Goal: Complete application form

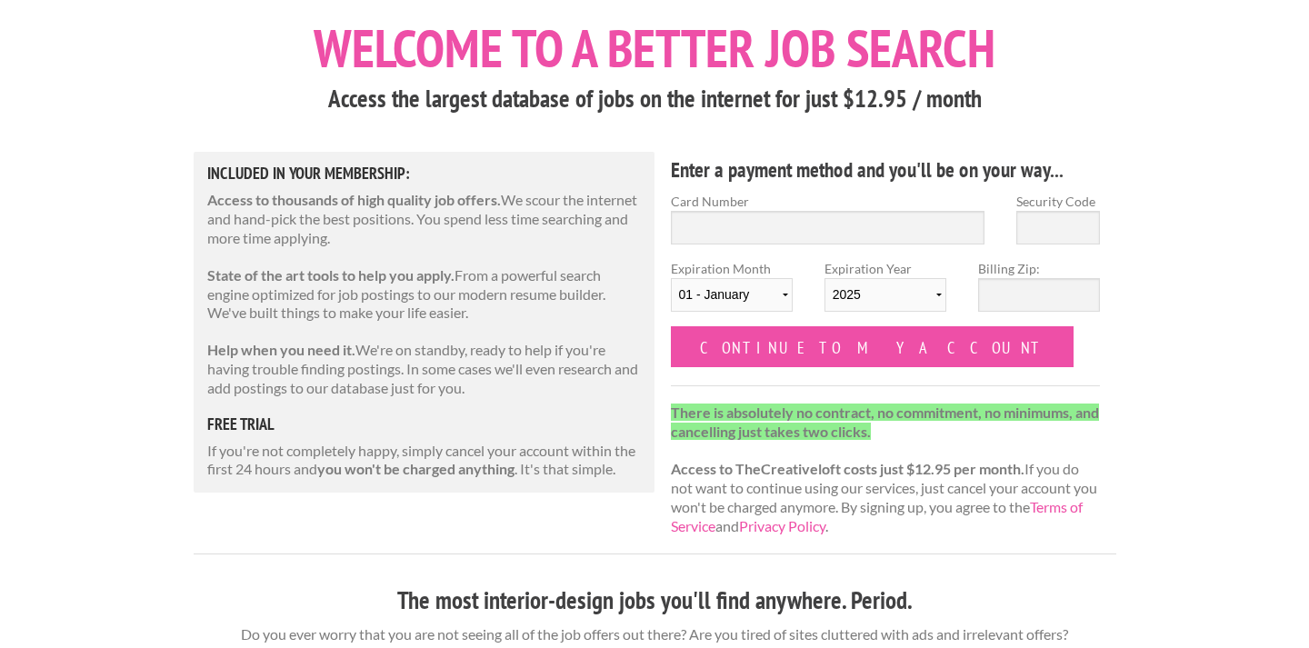
scroll to position [99, 0]
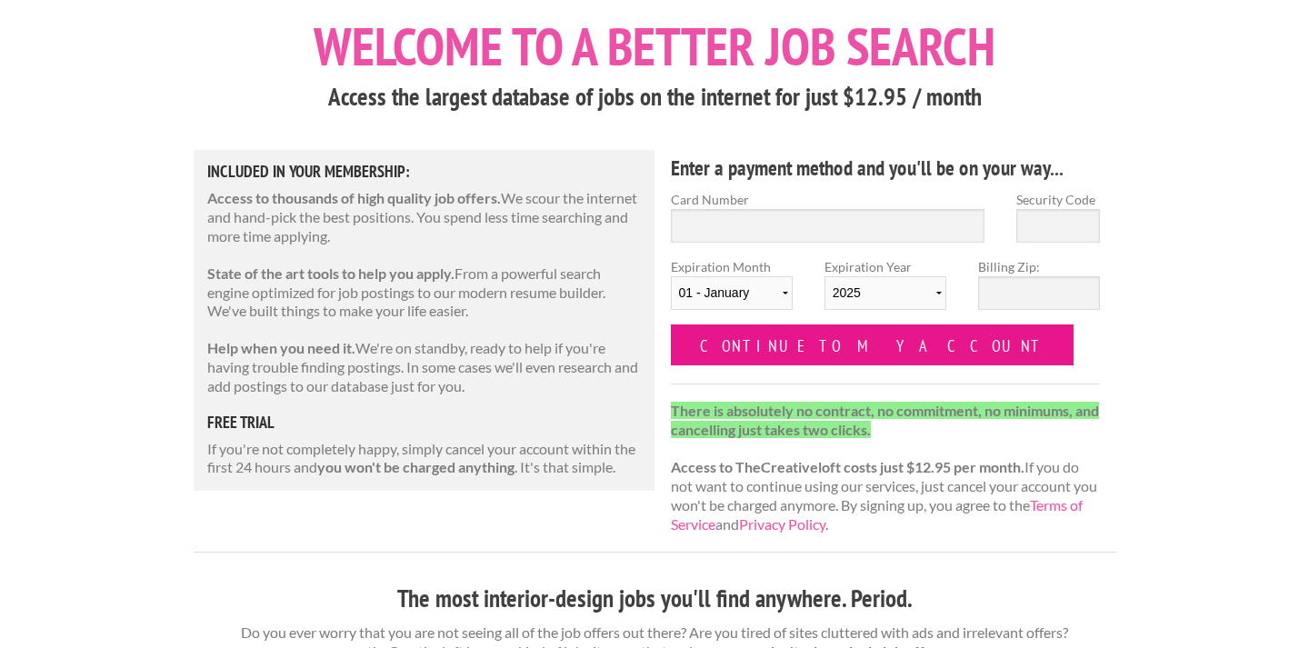
click at [701, 340] on input "Continue to my account" at bounding box center [872, 344] width 403 height 41
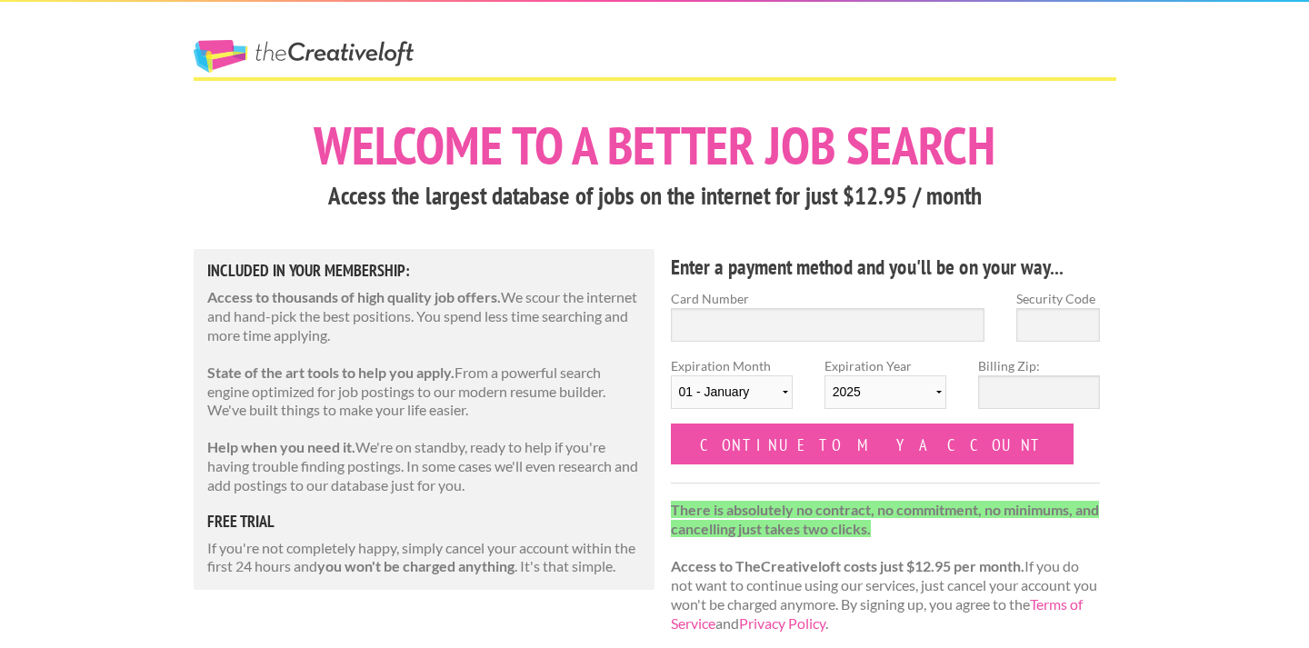
scroll to position [99, 0]
